Goal: Transaction & Acquisition: Purchase product/service

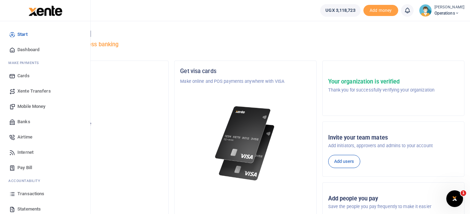
click at [37, 193] on span "Transactions" at bounding box center [30, 194] width 27 height 7
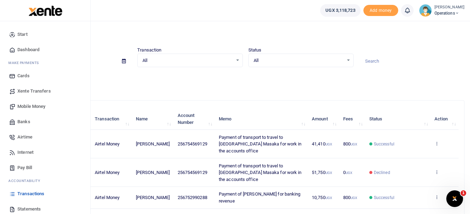
click at [33, 107] on span "Mobile Money" at bounding box center [31, 106] width 28 height 7
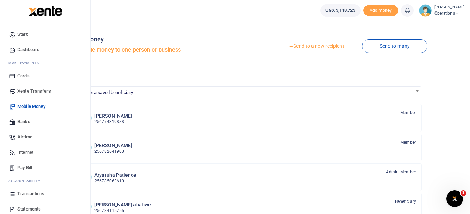
click at [43, 106] on span "Mobile Money" at bounding box center [31, 106] width 28 height 7
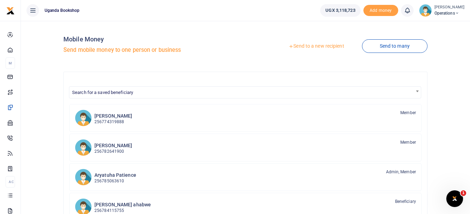
click at [322, 46] on link "Send to a new recipient" at bounding box center [316, 46] width 91 height 13
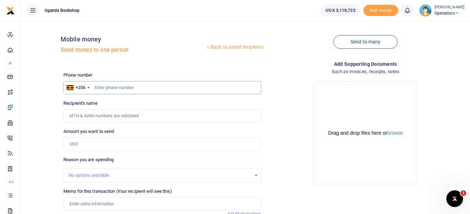
click at [154, 93] on input "text" at bounding box center [162, 87] width 198 height 13
type input "0787747470"
type input "[PERSON_NAME]"
type input "0787747470"
click at [92, 146] on input "Amount you want to send" at bounding box center [162, 144] width 198 height 13
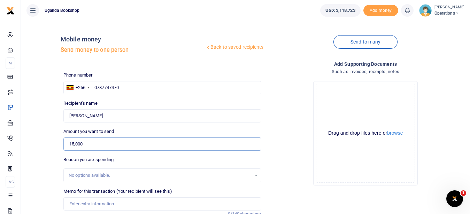
type input "15,000"
click at [89, 201] on input "Memo for this transaction (Your recipient will see this)" at bounding box center [162, 204] width 198 height 13
click at [182, 204] on input "Payment of transport refund for workingon [DATE]" at bounding box center [162, 204] width 198 height 13
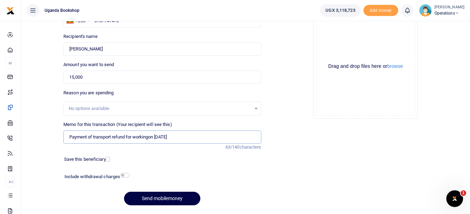
scroll to position [88, 0]
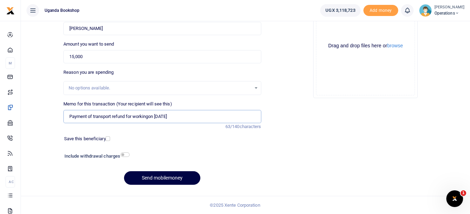
click at [149, 115] on input "Payment of transport refund for workingon [DATE]" at bounding box center [162, 116] width 198 height 13
click at [151, 115] on input "Payment of transport refund for workingon [DATE]" at bounding box center [162, 116] width 198 height 13
type input "Payment of transport refund for working [DATE][DATE]"
click at [123, 153] on input "checkbox" at bounding box center [125, 155] width 9 height 5
checkbox input "true"
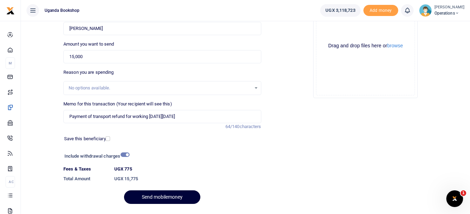
click at [172, 197] on button "Send mobilemoney" at bounding box center [162, 198] width 76 height 14
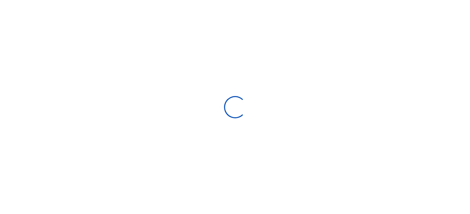
select select "Loading bundles"
select select
